Goal: Information Seeking & Learning: Learn about a topic

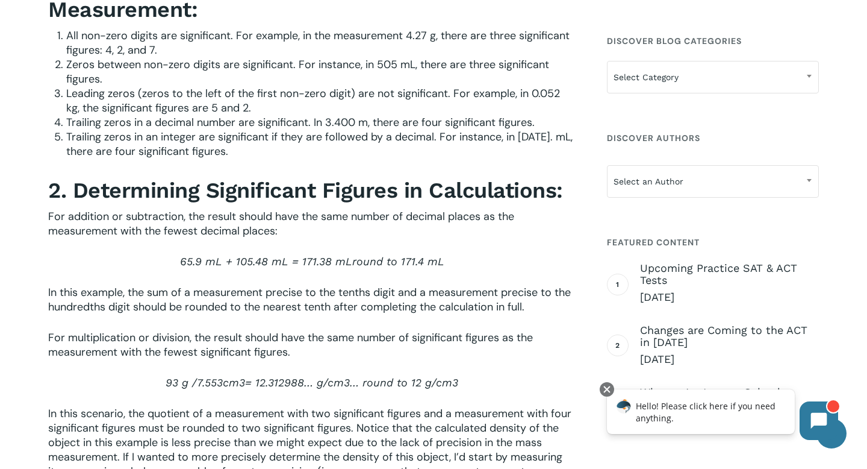
scroll to position [1659, 0]
drag, startPoint x: 164, startPoint y: 232, endPoint x: 276, endPoint y: 235, distance: 112.1
click at [276, 235] on span "For addition or subtraction, the result should have the same number of decimal …" at bounding box center [281, 222] width 466 height 29
drag, startPoint x: 166, startPoint y: 355, endPoint x: 287, endPoint y: 354, distance: 121.1
click at [287, 354] on span "For multiplication or division, the result should have the same number of signi…" at bounding box center [290, 343] width 485 height 29
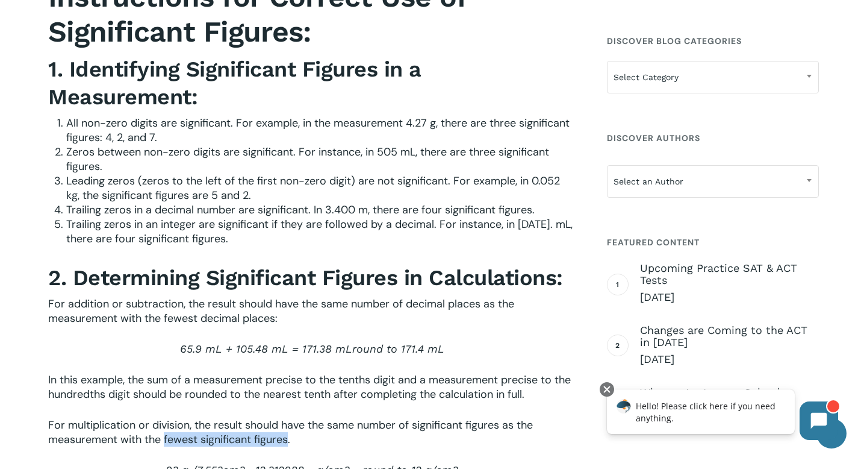
scroll to position [1568, 0]
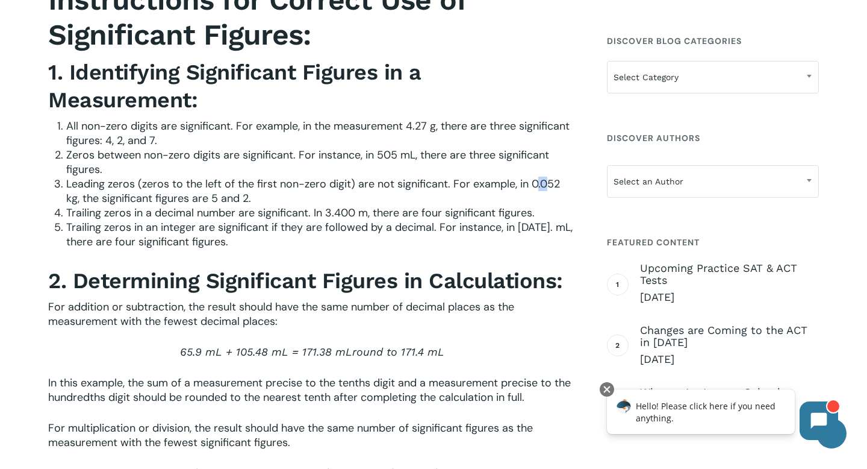
drag, startPoint x: 547, startPoint y: 187, endPoint x: 537, endPoint y: 189, distance: 10.3
click at [537, 189] on span "Leading zeros (zeros to the left of the first non-zero digit) are not significa…" at bounding box center [313, 190] width 494 height 29
click at [535, 161] on span "Zeros between non-zero digits are significant. For instance, in 505 mL, there a…" at bounding box center [307, 162] width 483 height 29
drag, startPoint x: 325, startPoint y: 216, endPoint x: 358, endPoint y: 214, distance: 33.1
click at [358, 214] on span "Trailing zeros in a decimal number are significant. In 3.400 m, there are four …" at bounding box center [300, 212] width 469 height 14
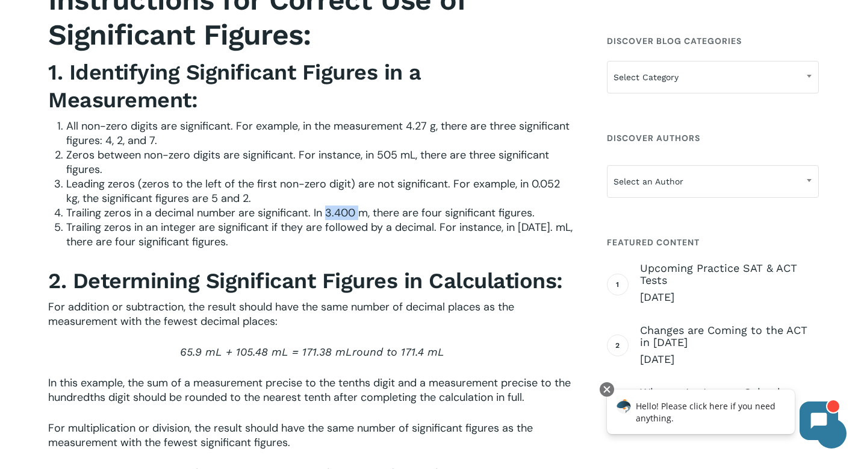
scroll to position [1574, 0]
